Goal: Task Accomplishment & Management: Manage account settings

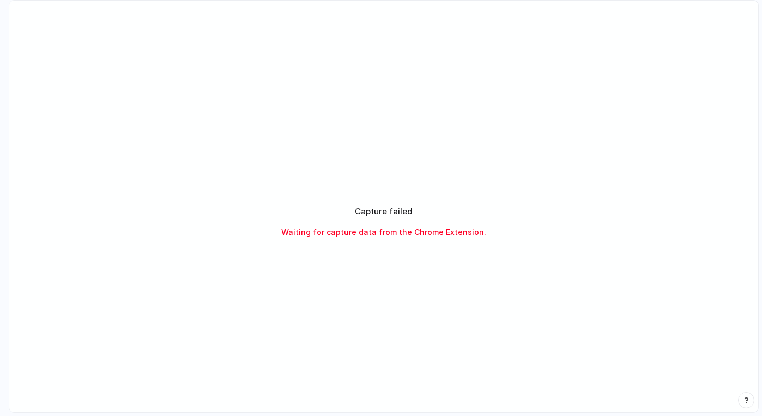
click at [376, 233] on span "Waiting for capture data from the Chrome Extension." at bounding box center [383, 231] width 205 height 11
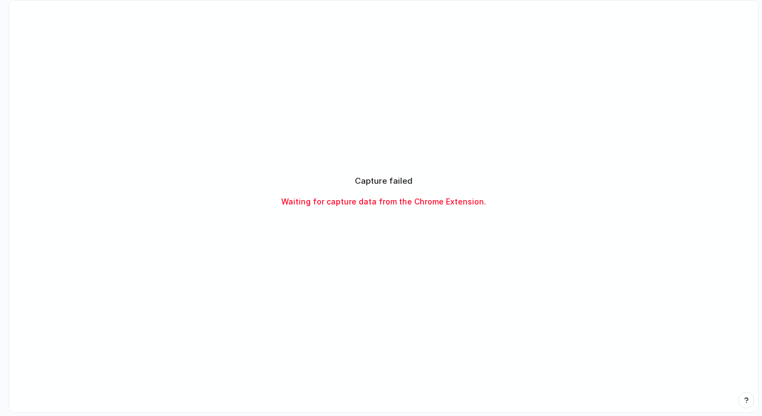
click at [400, 168] on div "Capture failed Waiting for capture data from the Chrome Extension." at bounding box center [383, 191] width 299 height 59
drag, startPoint x: 353, startPoint y: 178, endPoint x: 483, endPoint y: 203, distance: 131.7
click at [483, 204] on div "Capture failed Waiting for capture data from the Chrome Extension." at bounding box center [384, 191] width 273 height 33
drag, startPoint x: 483, startPoint y: 202, endPoint x: 351, endPoint y: 173, distance: 135.2
click at [351, 173] on div "Capture failed Waiting for capture data from the Chrome Extension." at bounding box center [383, 191] width 299 height 59
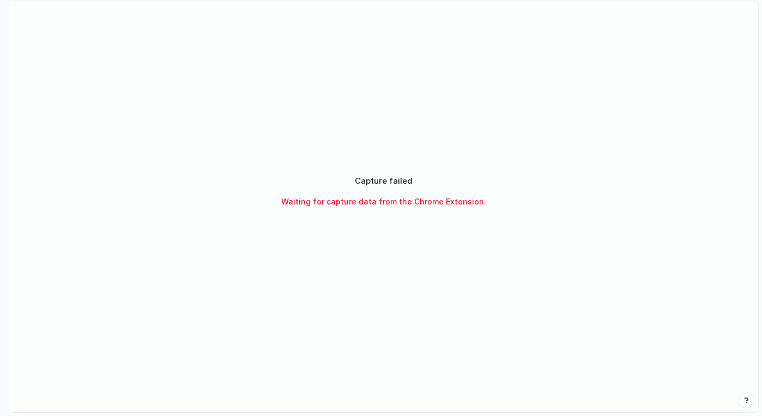
click at [355, 180] on h2 "Capture failed" at bounding box center [384, 181] width 58 height 13
click at [430, 219] on div "Capture failed Waiting for capture data from the Chrome Extension." at bounding box center [383, 191] width 299 height 59
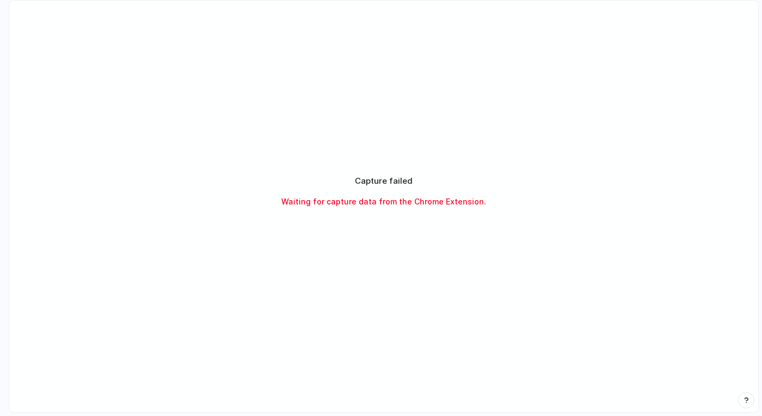
click at [390, 206] on span "Waiting for capture data from the Chrome Extension." at bounding box center [383, 201] width 205 height 11
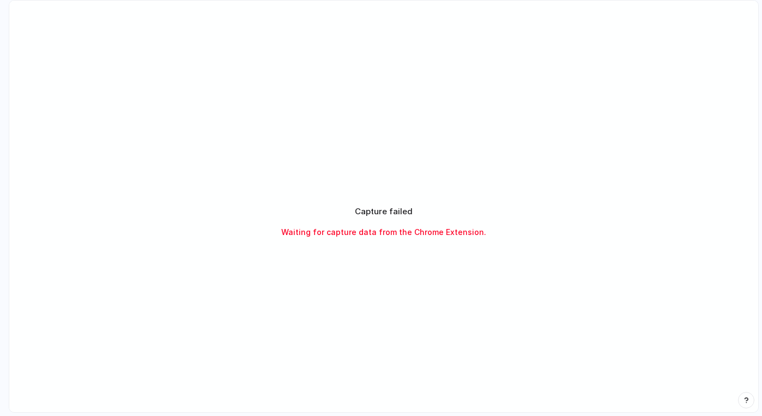
click at [588, 244] on div "Capture failed Waiting for capture data from the Chrome Extension." at bounding box center [383, 222] width 749 height 442
drag, startPoint x: 364, startPoint y: 241, endPoint x: 424, endPoint y: 240, distance: 60.0
click at [424, 240] on div "Thinking .." at bounding box center [384, 222] width 273 height 82
click at [424, 240] on div "Thinking ..." at bounding box center [384, 222] width 273 height 82
click at [395, 211] on h2 "Capture failed" at bounding box center [384, 212] width 58 height 13
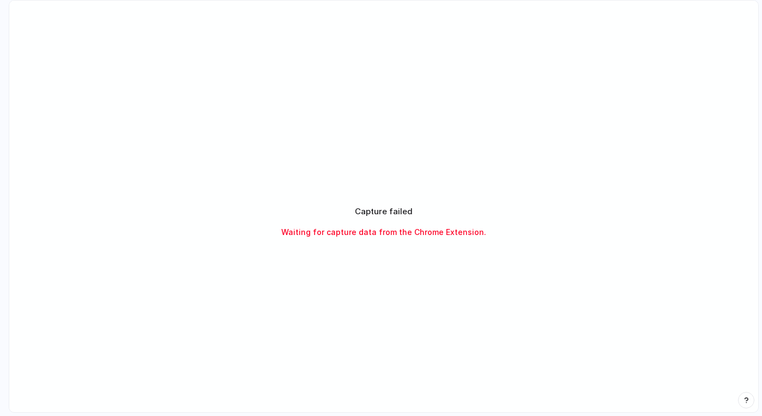
drag, startPoint x: 353, startPoint y: 208, endPoint x: 421, endPoint y: 208, distance: 68.2
click at [421, 208] on div "Capture failed Waiting for capture data from the Chrome Extension." at bounding box center [384, 222] width 273 height 33
drag, startPoint x: 284, startPoint y: 234, endPoint x: 518, endPoint y: 234, distance: 234.4
click at [519, 234] on div "Capture failed Waiting for capture data from the Chrome Extension." at bounding box center [383, 221] width 299 height 59
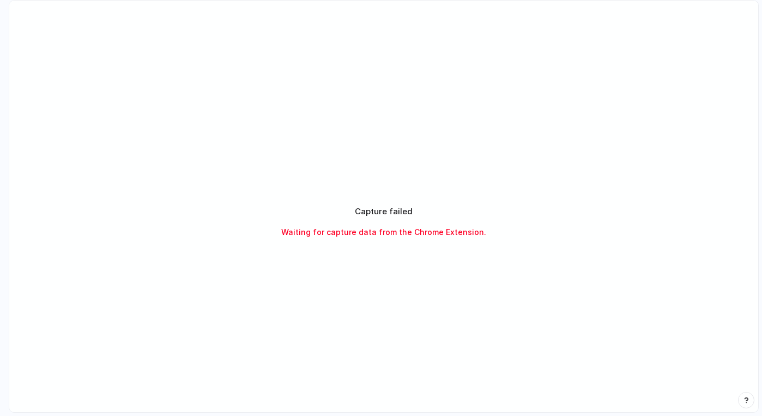
click at [518, 234] on div "Capture failed Waiting for capture data from the Chrome Extension." at bounding box center [383, 221] width 299 height 59
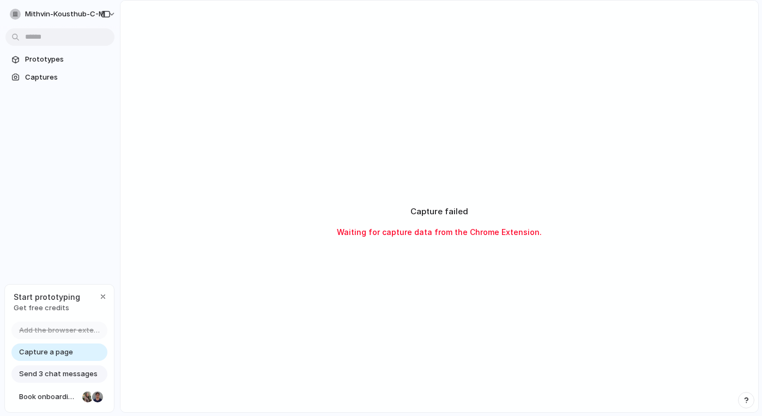
click at [416, 140] on div "Capture failed Waiting for capture data from the Chrome Extension." at bounding box center [439, 222] width 638 height 442
click at [463, 203] on div "Capture failed Waiting for capture data from the Chrome Extension." at bounding box center [439, 221] width 299 height 59
click at [406, 242] on div "Capture failed Waiting for capture data from the Chrome Extension." at bounding box center [439, 221] width 299 height 59
click at [448, 233] on span "Waiting for capture data from the Chrome Extension." at bounding box center [439, 231] width 205 height 11
click at [49, 58] on span "Prototypes" at bounding box center [67, 59] width 85 height 11
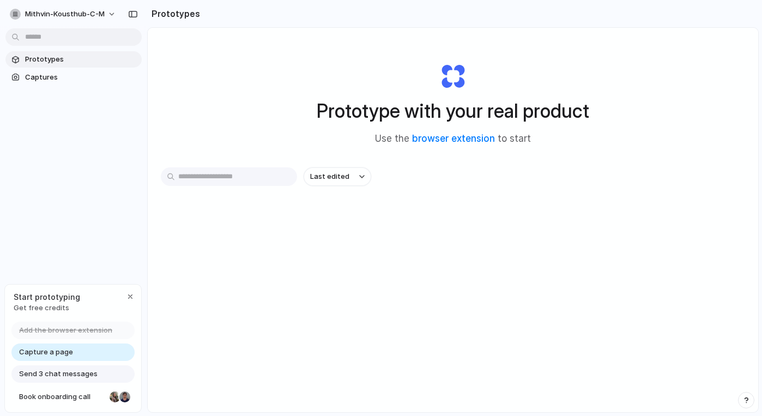
click at [63, 334] on span "Add the browser extension" at bounding box center [65, 330] width 93 height 11
click at [65, 348] on span "Capture a page" at bounding box center [46, 352] width 54 height 11
click at [61, 355] on span "Capture a page" at bounding box center [46, 352] width 54 height 11
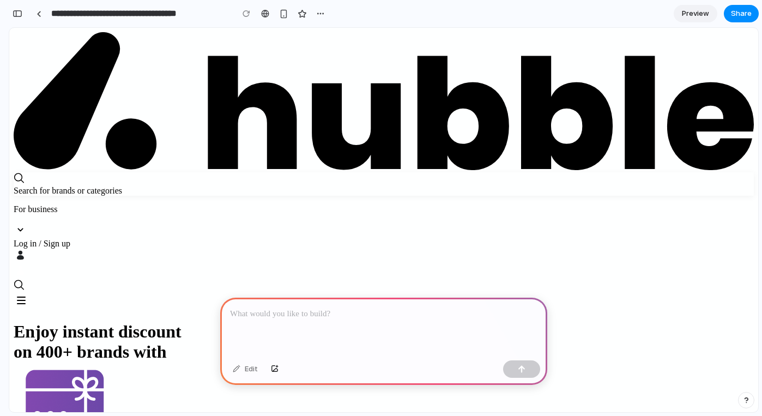
click at [110, 56] on img at bounding box center [384, 101] width 740 height 138
click at [393, 186] on div "Search for brands or categories" at bounding box center [384, 191] width 740 height 10
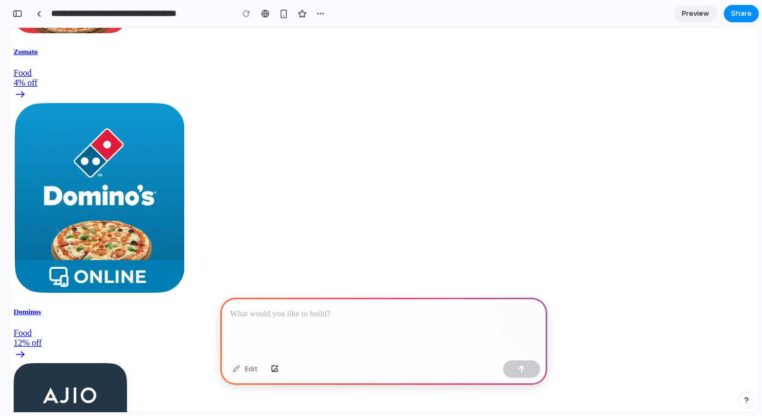
scroll to position [2540, 0]
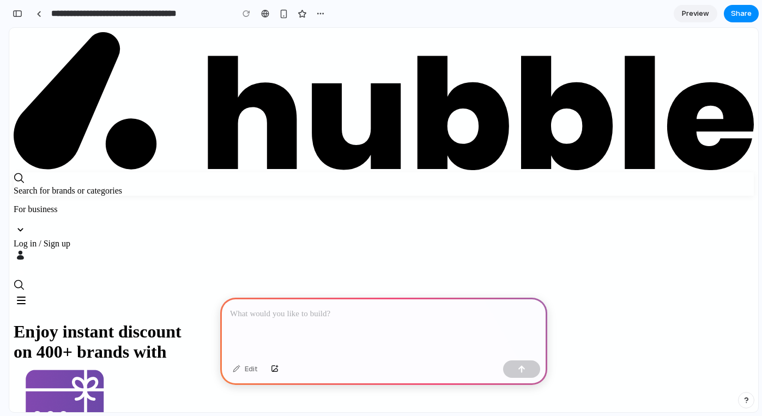
scroll to position [117, 0]
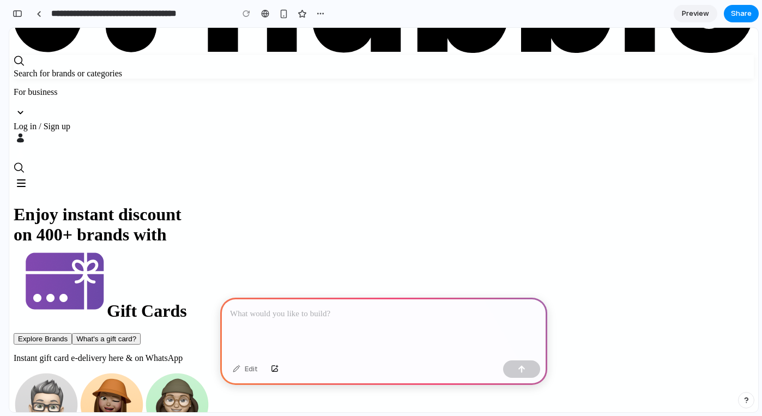
click at [322, 318] on div at bounding box center [383, 327] width 327 height 58
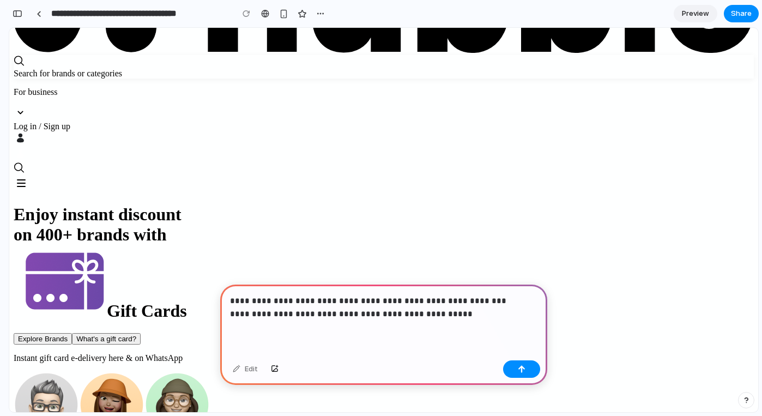
click at [463, 313] on p "**********" at bounding box center [381, 307] width 303 height 26
click at [281, 294] on p "**********" at bounding box center [381, 307] width 303 height 26
click at [474, 319] on div "**********" at bounding box center [383, 320] width 327 height 71
click at [491, 309] on p "**********" at bounding box center [381, 307] width 303 height 26
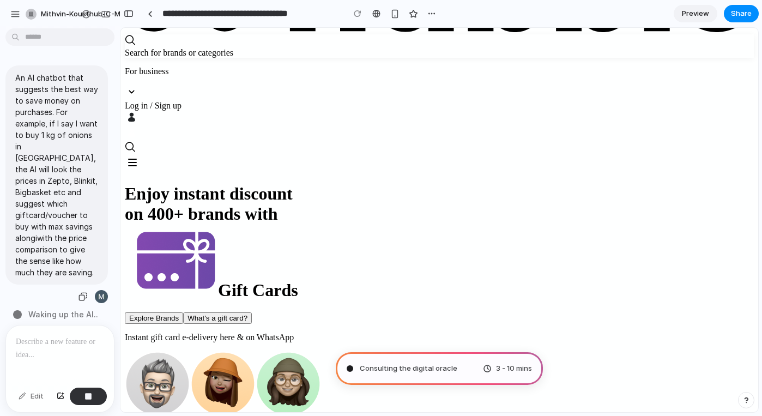
scroll to position [13, 0]
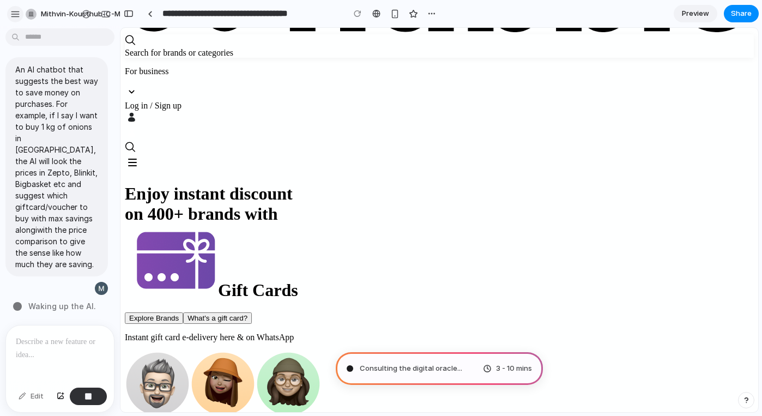
click at [12, 11] on div "button" at bounding box center [15, 14] width 10 height 10
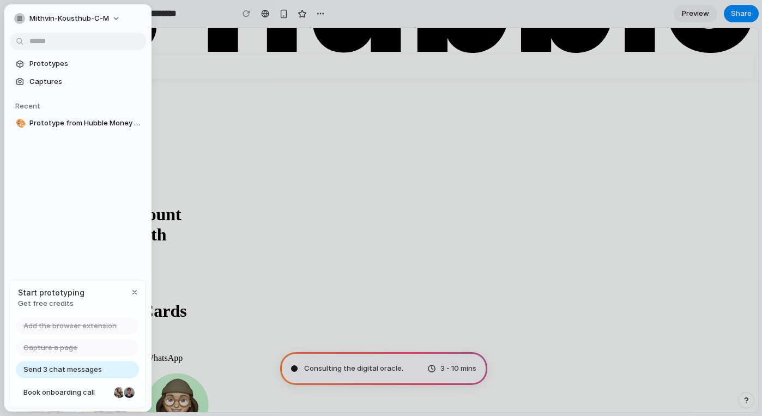
type input "**********"
click at [53, 304] on span "Get free credits" at bounding box center [51, 303] width 67 height 11
click at [80, 369] on span "Send 3 chat messages" at bounding box center [62, 369] width 79 height 11
click at [76, 369] on span "Send 3 chat messages" at bounding box center [62, 369] width 79 height 11
click at [111, 16] on button "mithvin-kousthub-c-m" at bounding box center [68, 18] width 116 height 17
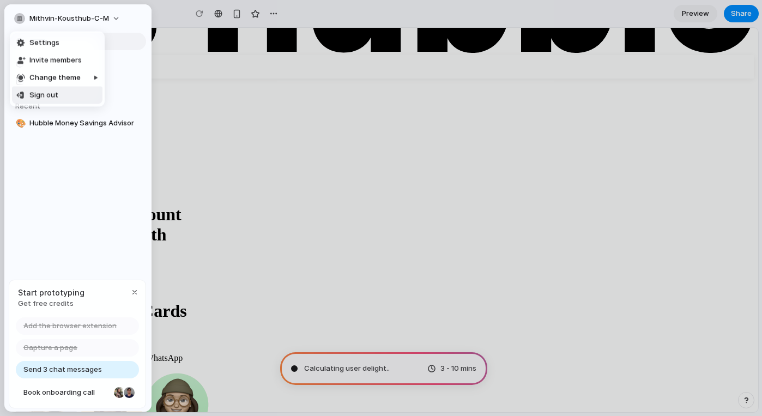
click at [90, 161] on div "Settings Invite members Change theme Sign out" at bounding box center [381, 208] width 762 height 416
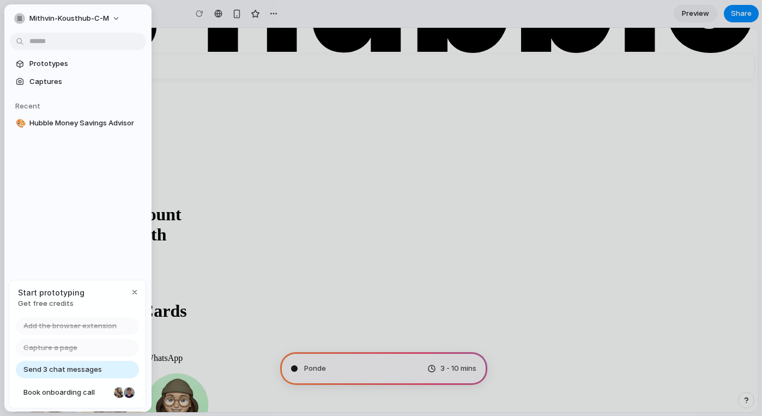
click at [44, 368] on span "Send 3 chat messages" at bounding box center [62, 369] width 79 height 11
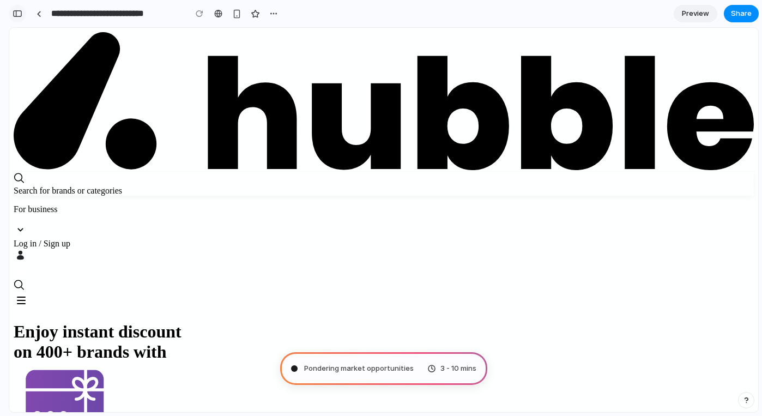
click at [17, 11] on div "button" at bounding box center [18, 14] width 10 height 8
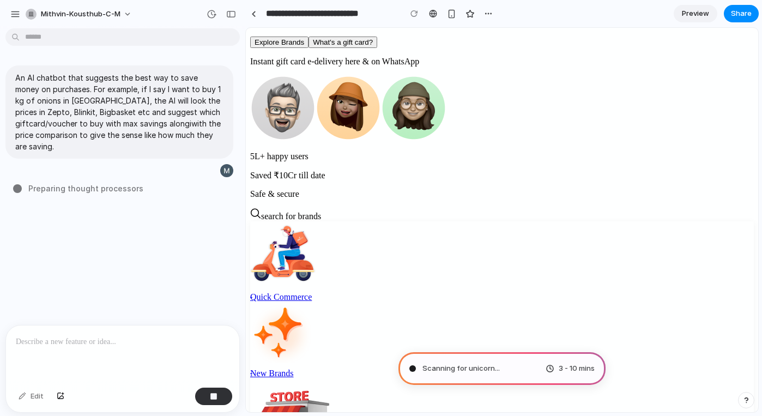
scroll to position [0, 0]
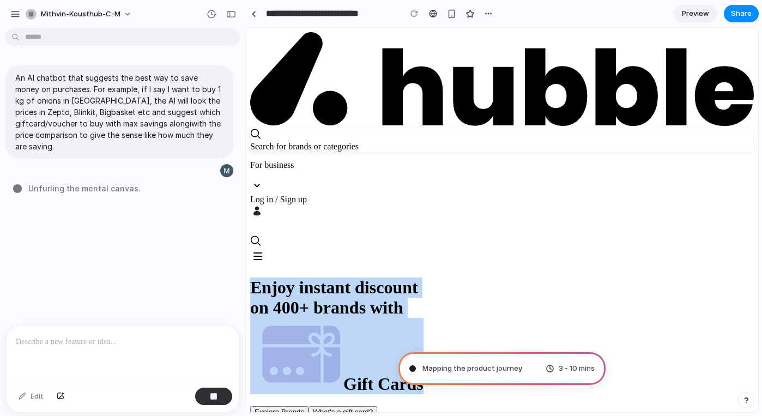
drag, startPoint x: 396, startPoint y: 106, endPoint x: 671, endPoint y: 137, distance: 277.1
click at [671, 278] on div "Enjoy instant discount on 400+ brands with Gift Cards" at bounding box center [502, 336] width 504 height 117
drag, startPoint x: 662, startPoint y: 137, endPoint x: 379, endPoint y: 92, distance: 285.9
click at [379, 278] on div "Enjoy instant discount on 400+ brands with Gift Cards" at bounding box center [502, 336] width 504 height 117
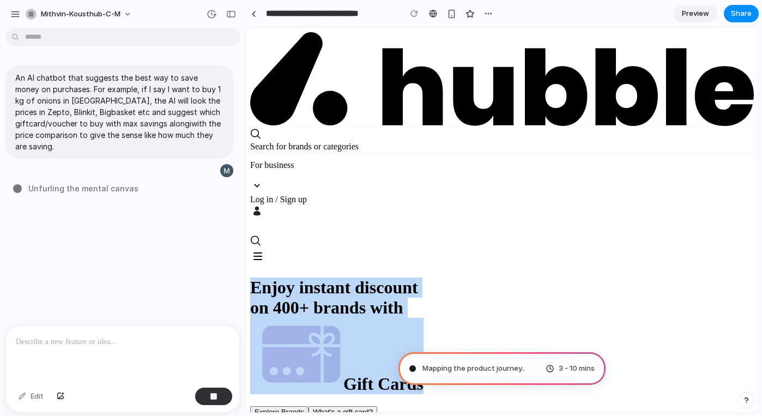
click at [379, 278] on h1 "Enjoy instant discount on 400+ brands with Gift Cards" at bounding box center [502, 336] width 504 height 117
drag, startPoint x: 379, startPoint y: 92, endPoint x: 671, endPoint y: 141, distance: 295.2
click at [671, 278] on div "Enjoy instant discount on 400+ brands with Gift Cards" at bounding box center [502, 336] width 504 height 117
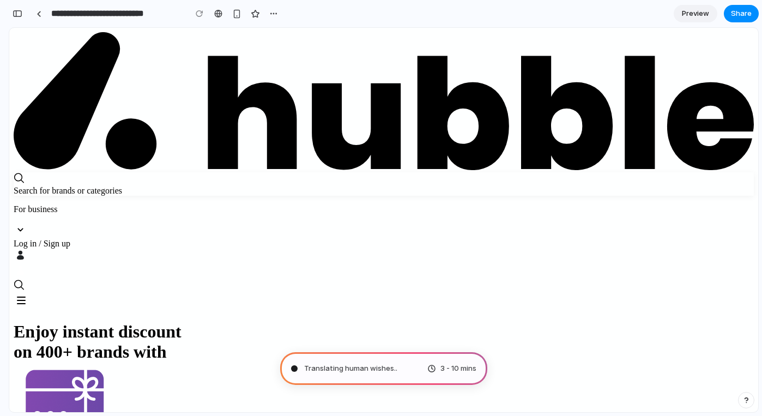
scroll to position [472, 0]
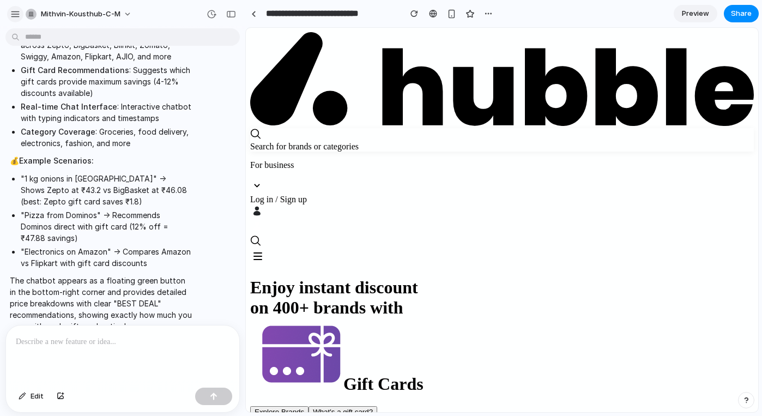
click at [17, 14] on div "button" at bounding box center [15, 14] width 10 height 10
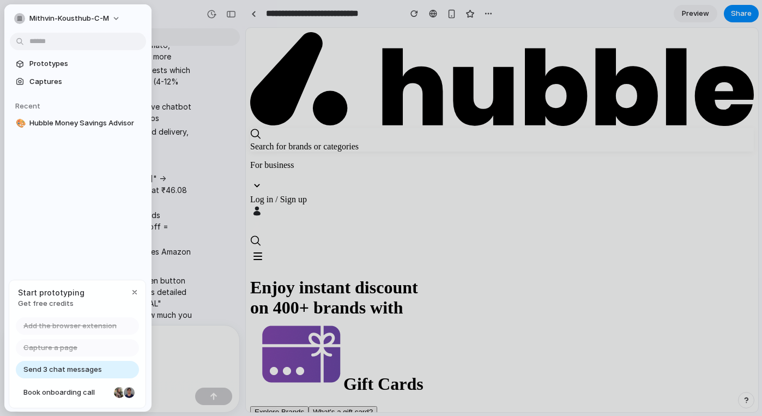
click at [63, 375] on div "Send 3 chat messages" at bounding box center [77, 369] width 123 height 17
click at [51, 369] on span "Send 3 chat messages" at bounding box center [62, 369] width 79 height 11
click at [74, 132] on div "Prototypes Captures Recent 🎨 Hubble Money Savings Advisor" at bounding box center [77, 139] width 147 height 270
click at [117, 16] on button "mithvin-kousthub-c-m" at bounding box center [68, 18] width 116 height 17
click at [49, 45] on span "Settings" at bounding box center [44, 43] width 30 height 11
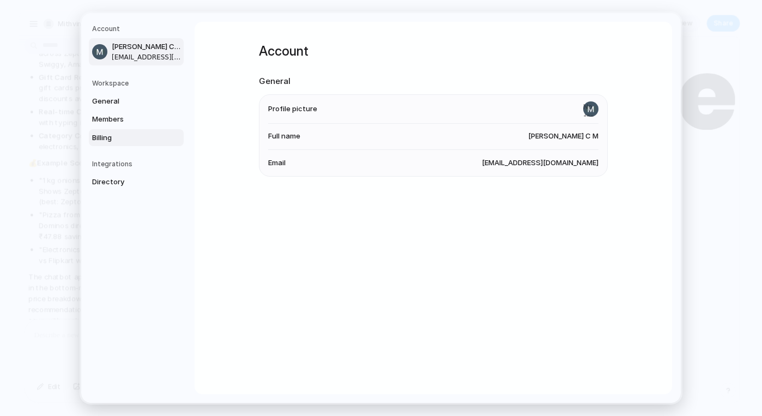
click at [100, 140] on span "Billing" at bounding box center [127, 137] width 70 height 11
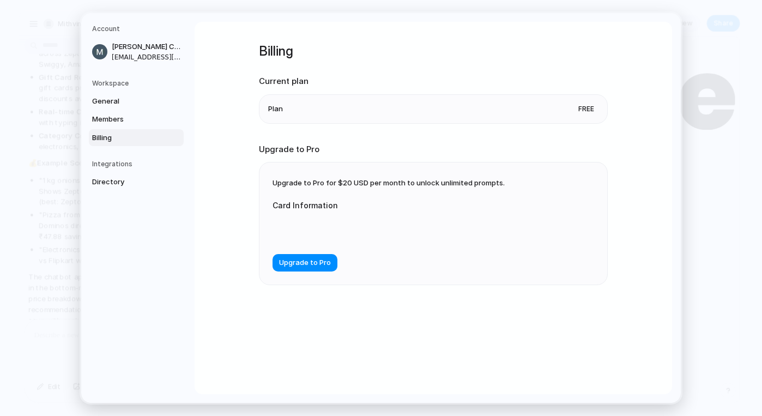
click at [605, 97] on section "Current plan Plan Free" at bounding box center [433, 99] width 349 height 49
click at [366, 100] on li "Plan Free" at bounding box center [433, 109] width 330 height 28
click at [297, 106] on li "Plan Free" at bounding box center [433, 109] width 330 height 28
click at [340, 179] on span "Upgrade to Pro for $20 USD per month to unlock unlimited prompts." at bounding box center [389, 182] width 232 height 9
click at [116, 121] on span "Members" at bounding box center [127, 119] width 70 height 11
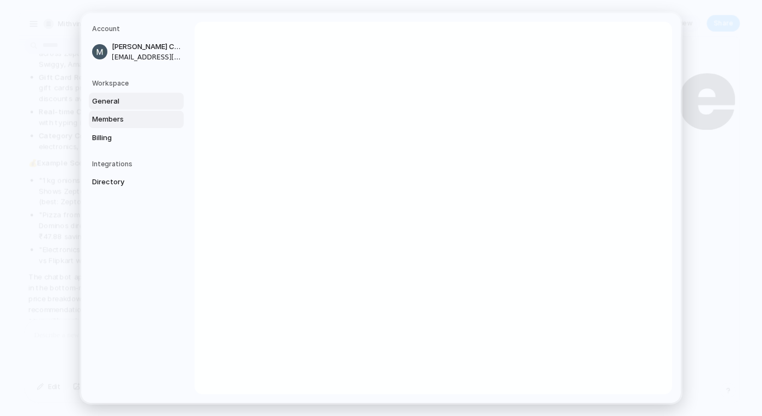
click at [111, 100] on span "General" at bounding box center [127, 101] width 70 height 11
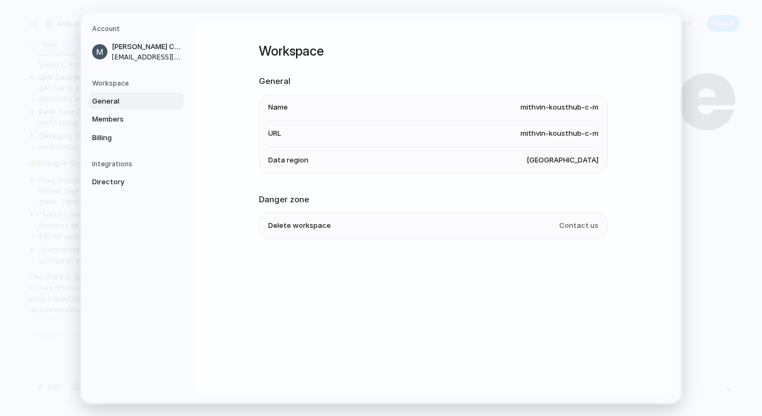
drag, startPoint x: 573, startPoint y: 162, endPoint x: 101, endPoint y: 34, distance: 488.8
click at [573, 162] on span "United States" at bounding box center [563, 160] width 72 height 11
click at [571, 239] on li "Delete workspace Contact us" at bounding box center [433, 226] width 330 height 26
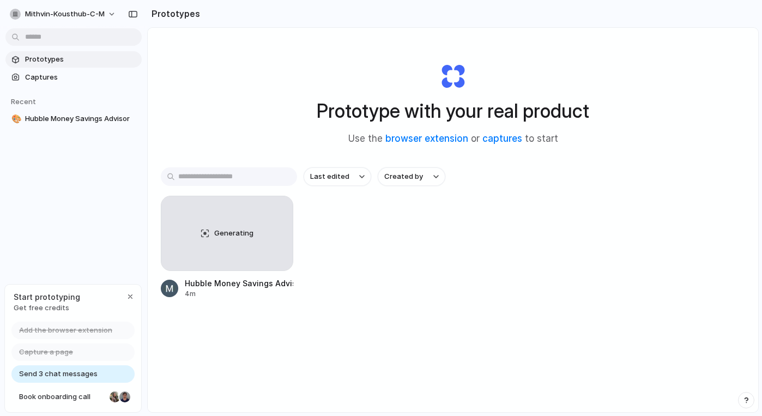
click at [67, 373] on span "Send 3 chat messages" at bounding box center [58, 374] width 79 height 11
